Goal: Task Accomplishment & Management: Complete application form

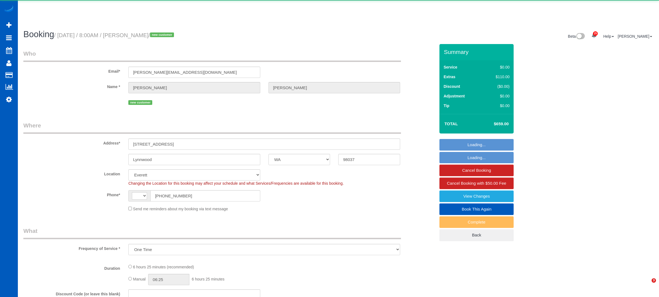
select select "WA"
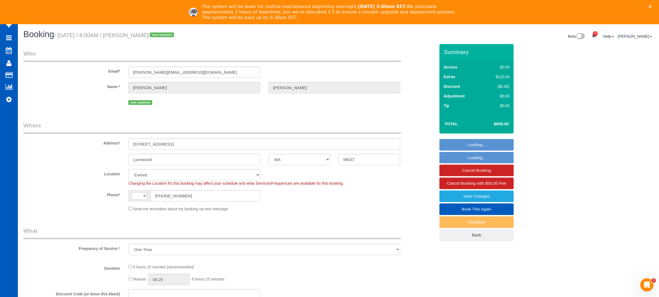
select select "object:805"
select select "string:[GEOGRAPHIC_DATA]"
select select "199"
select select "spot1"
select select "2501"
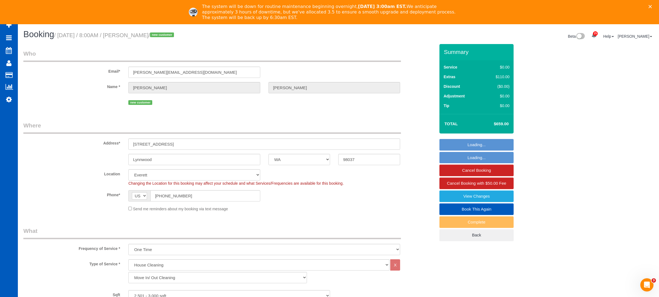
select select "4"
select select "3"
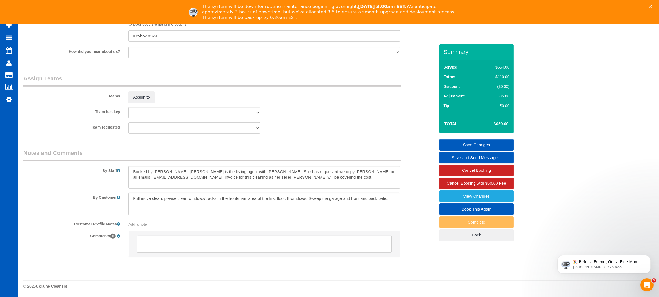
scroll to position [680, 0]
click at [198, 198] on textarea at bounding box center [264, 203] width 272 height 23
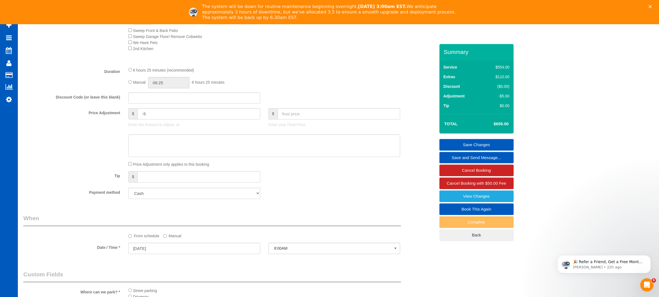
scroll to position [366, 0]
